Goal: Task Accomplishment & Management: Use online tool/utility

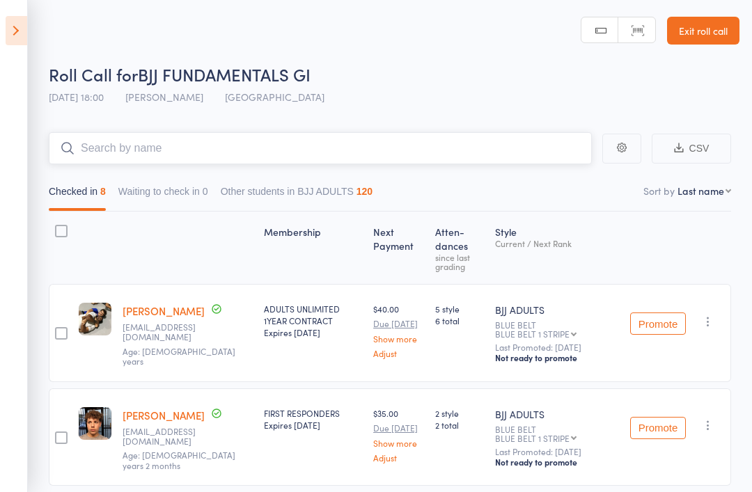
click at [306, 136] on input "search" at bounding box center [320, 148] width 543 height 32
type input "Ged"
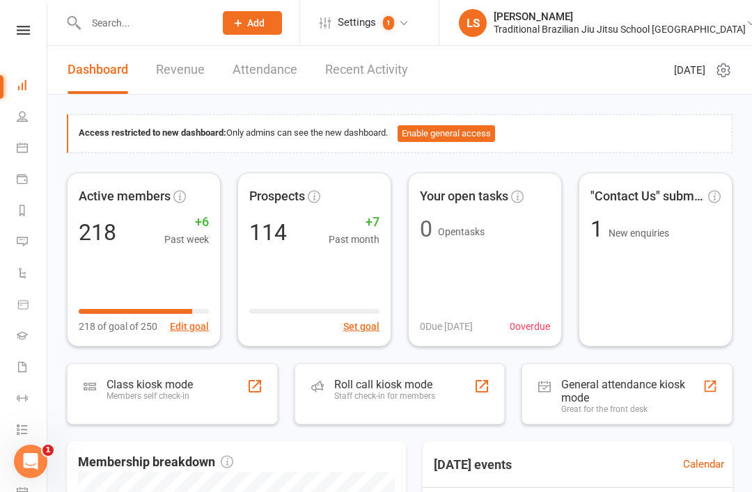
click at [31, 33] on link at bounding box center [23, 30] width 49 height 9
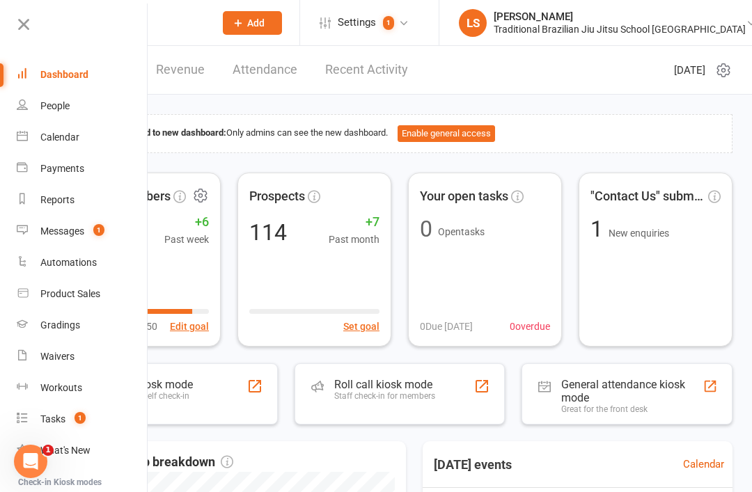
click at [213, 394] on div "Class kiosk mode Members self check-in" at bounding box center [172, 393] width 211 height 61
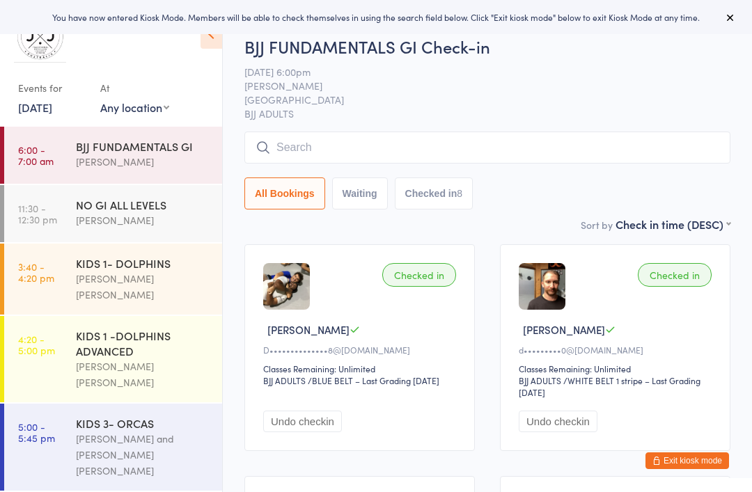
click at [281, 141] on input "search" at bounding box center [487, 148] width 486 height 32
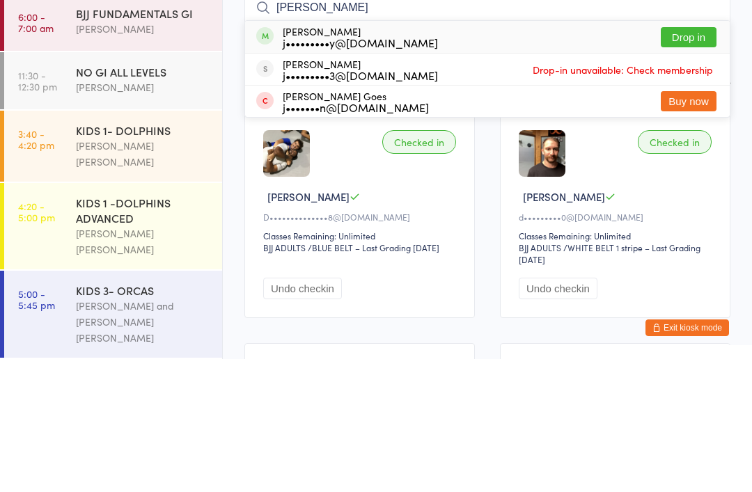
type input "[PERSON_NAME]"
click at [684, 160] on button "Drop in" at bounding box center [689, 170] width 56 height 20
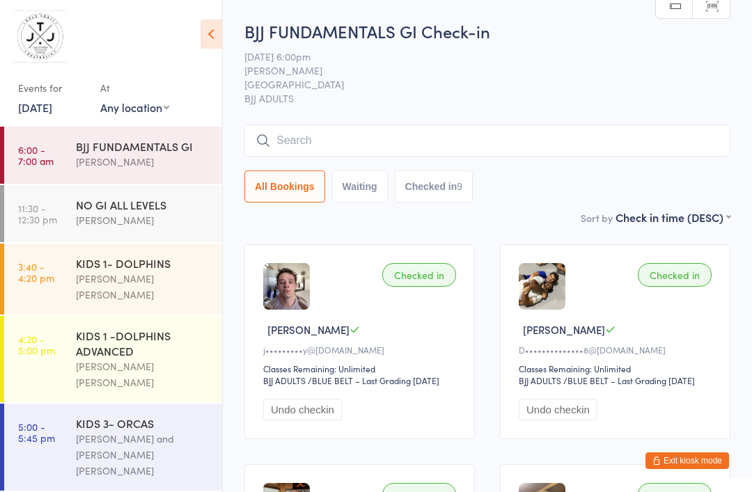
scroll to position [6, 0]
